Goal: Navigation & Orientation: Find specific page/section

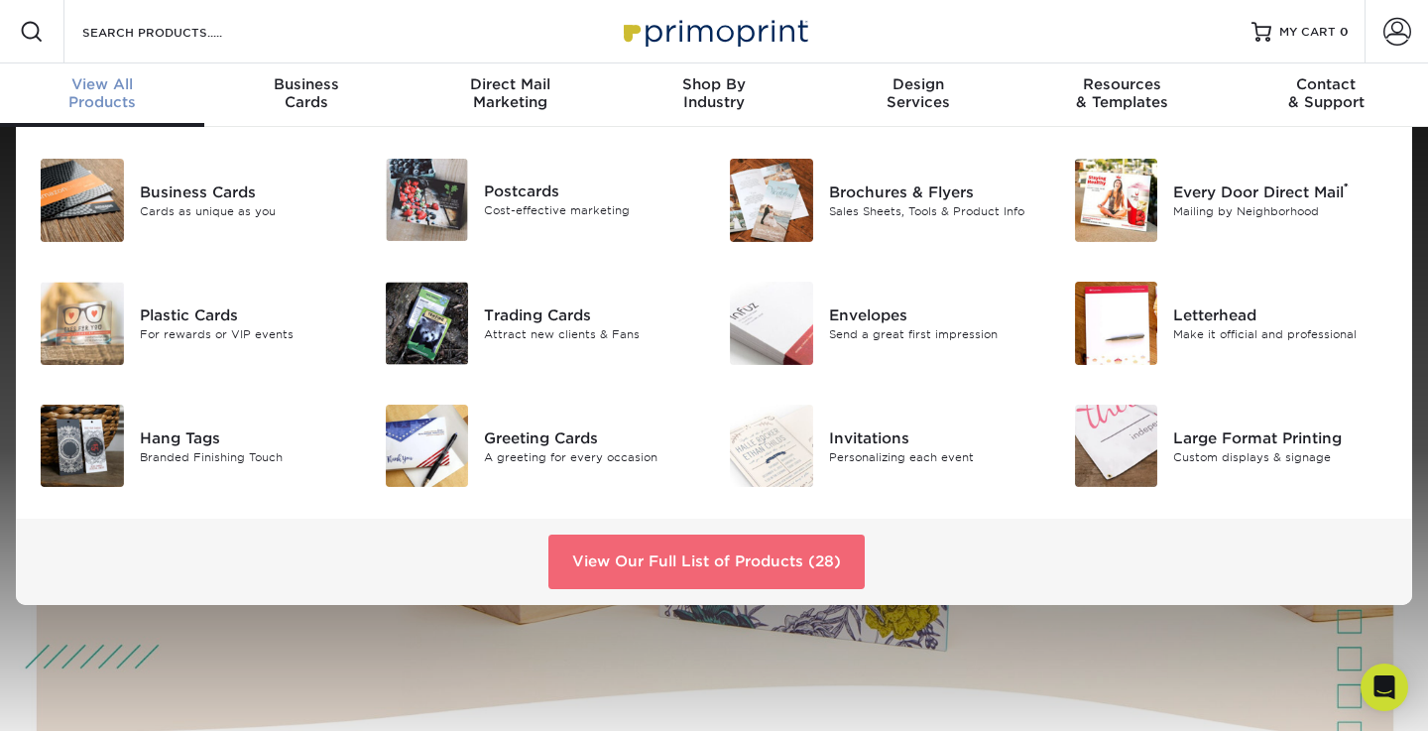
click at [690, 559] on link "View Our Full List of Products (28)" at bounding box center [706, 562] width 316 height 54
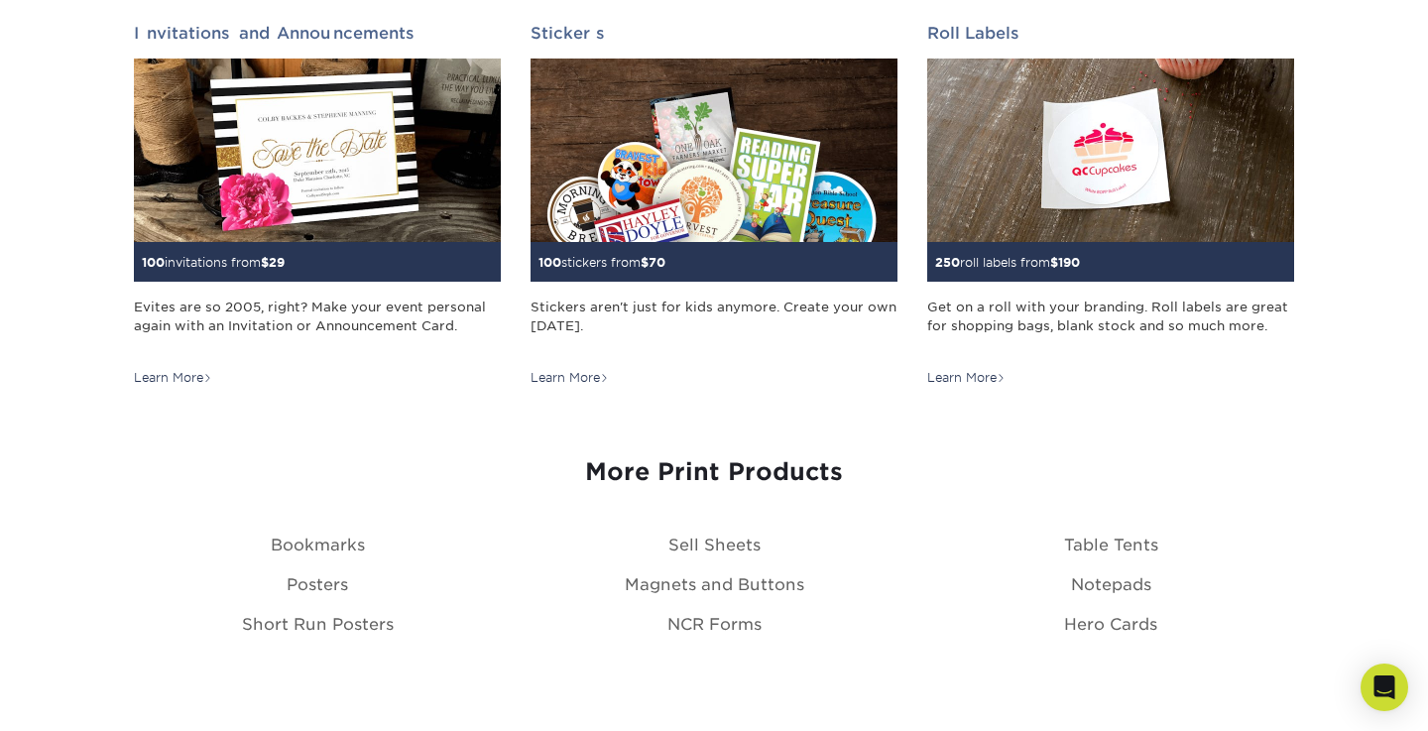
scroll to position [2036, 0]
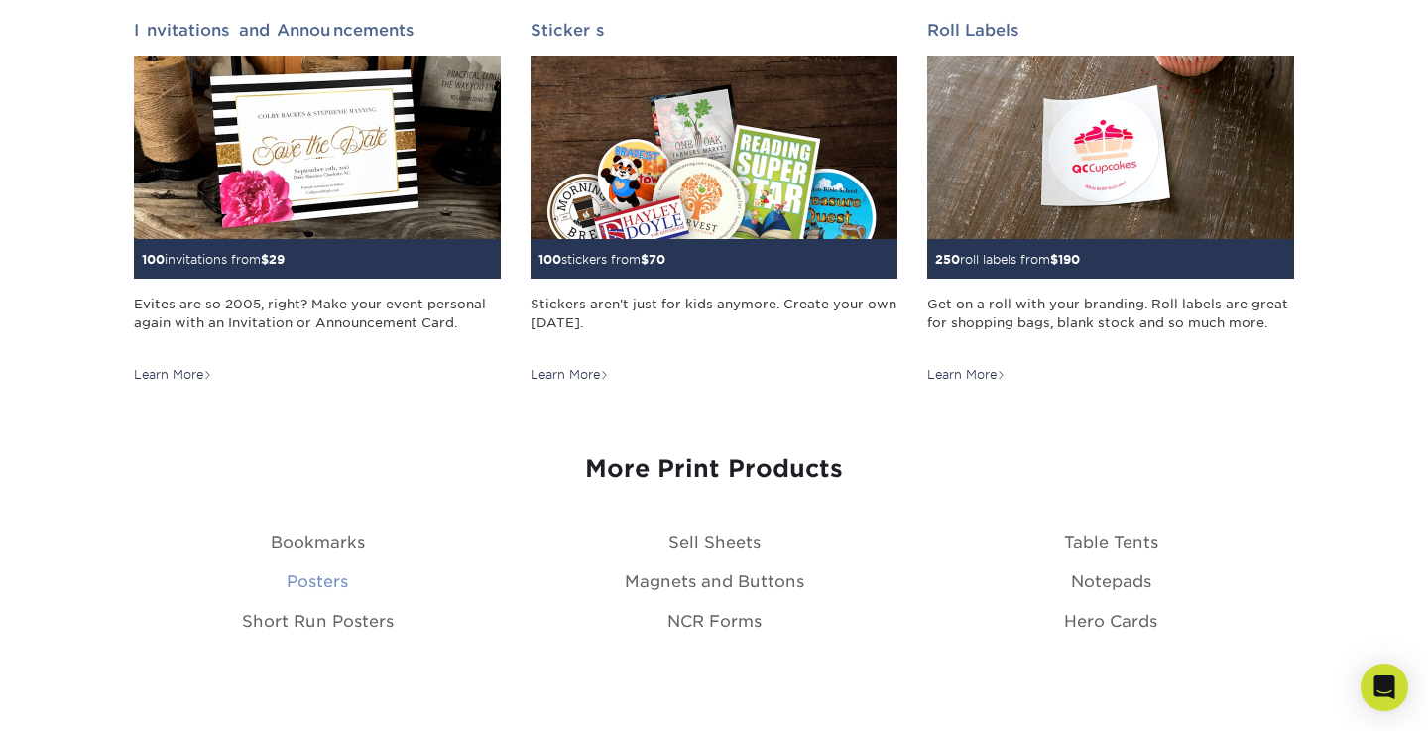
click at [300, 586] on link "Posters" at bounding box center [317, 581] width 61 height 19
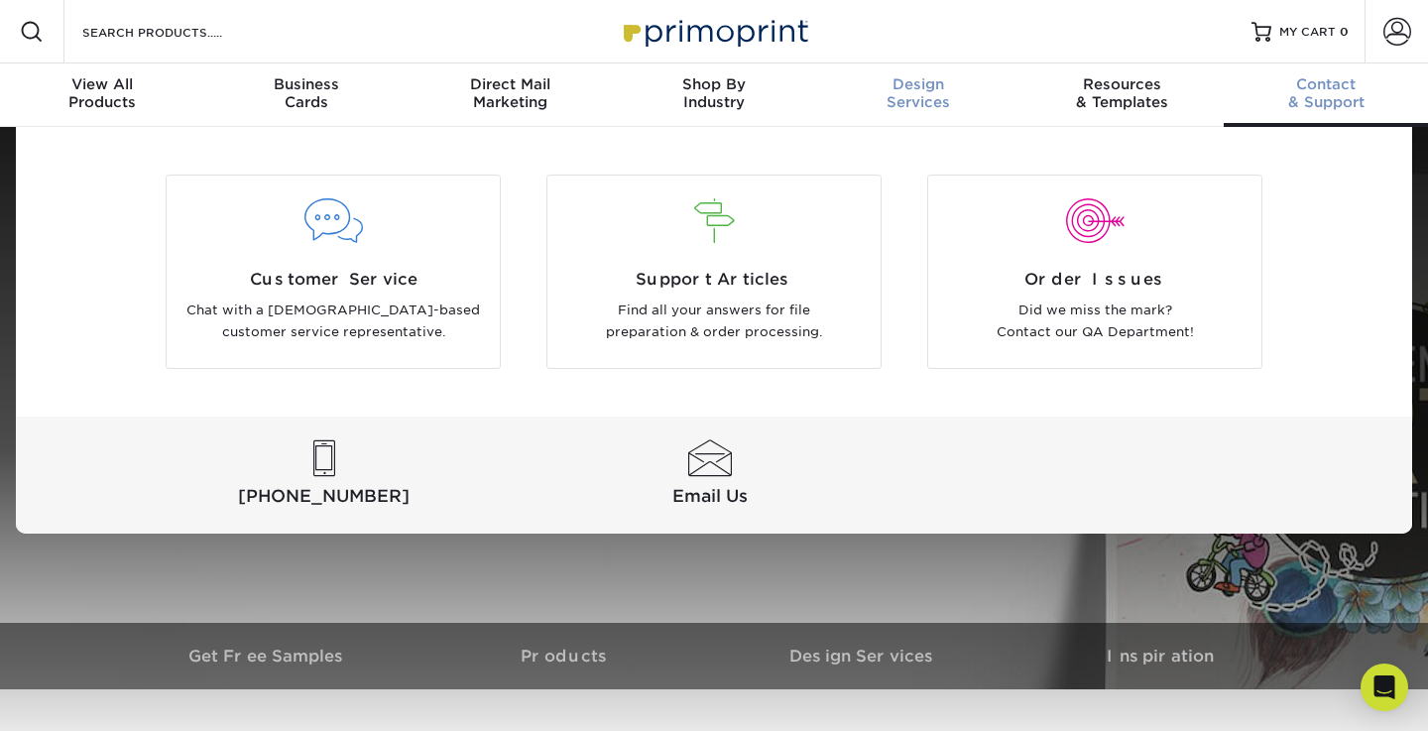
click at [921, 101] on div "Design Services" at bounding box center [918, 93] width 204 height 36
